Goal: Task Accomplishment & Management: Use online tool/utility

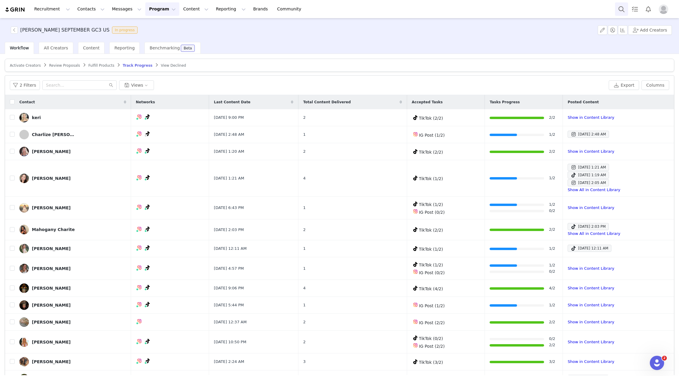
scroll to position [198, 0]
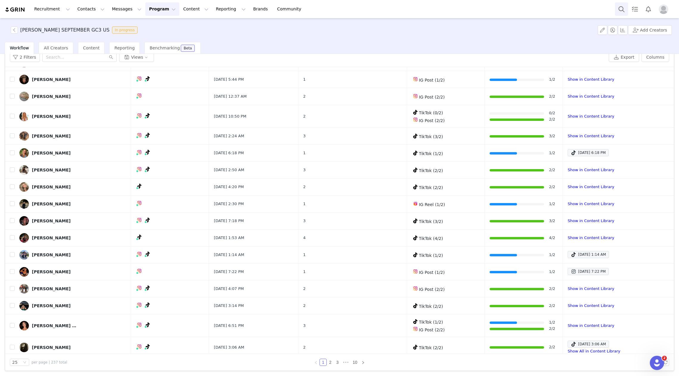
click at [618, 10] on button "Search" at bounding box center [621, 8] width 13 height 13
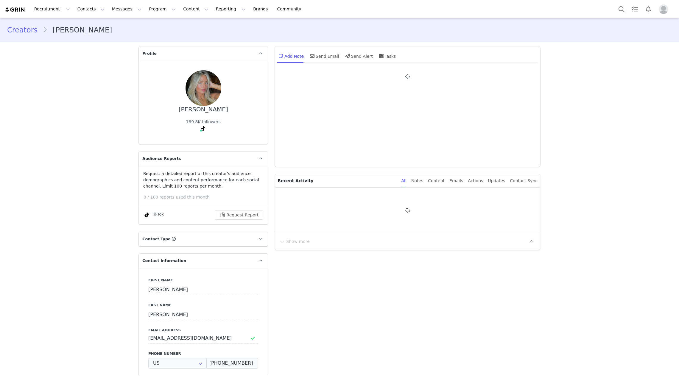
type input "+1 ([GEOGRAPHIC_DATA])"
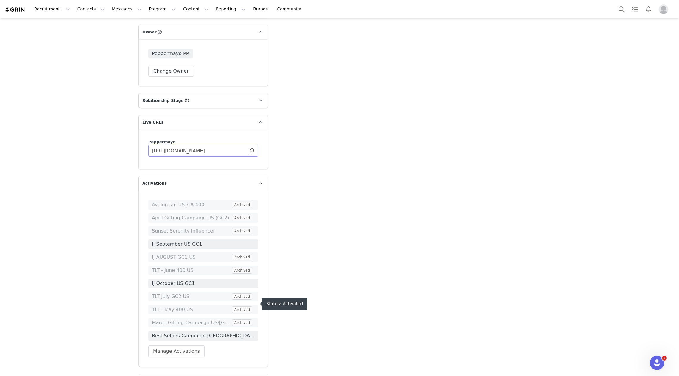
scroll to position [1063, 0]
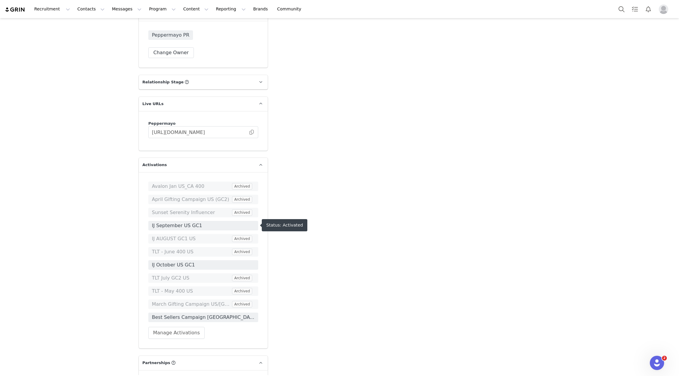
click at [196, 228] on span "IJ September US GC1" at bounding box center [203, 225] width 103 height 7
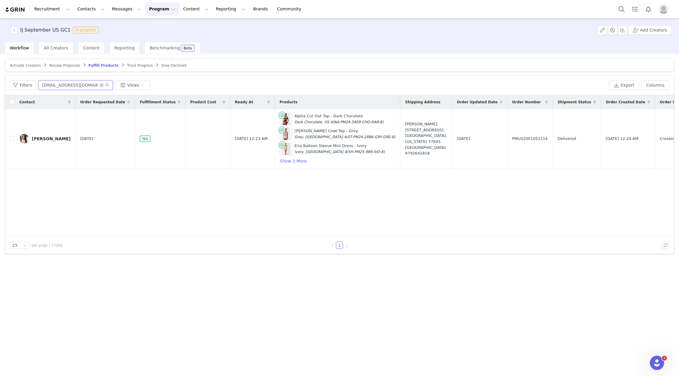
click at [74, 87] on input "[EMAIL_ADDRESS][DOMAIN_NAME]" at bounding box center [75, 85] width 75 height 10
paste input "oliviafrank05"
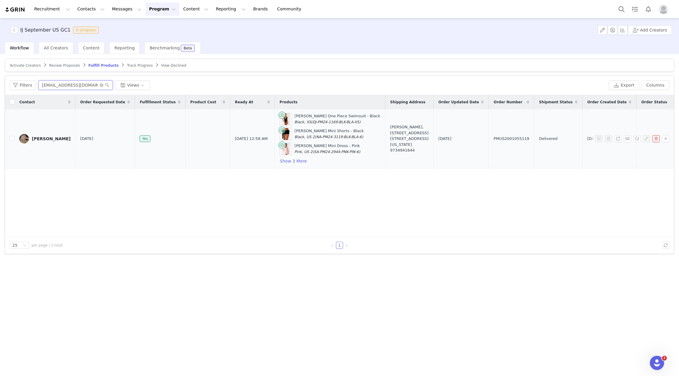
type input "[EMAIL_ADDRESS][DOMAIN_NAME]"
click at [494, 136] on span "PMUS2001055119" at bounding box center [512, 139] width 36 height 6
copy span "PMUS2001055119"
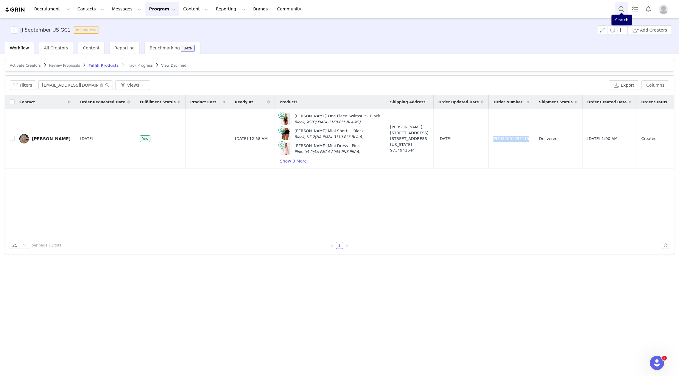
click at [623, 11] on button "Search" at bounding box center [621, 8] width 13 height 13
